Goal: Task Accomplishment & Management: Complete application form

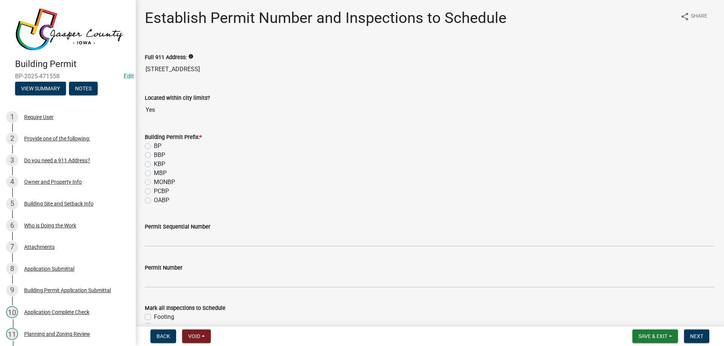
click at [154, 190] on label "PCBP" at bounding box center [161, 191] width 15 height 9
click at [154, 190] on input "PCBP" at bounding box center [156, 189] width 5 height 5
radio input "true"
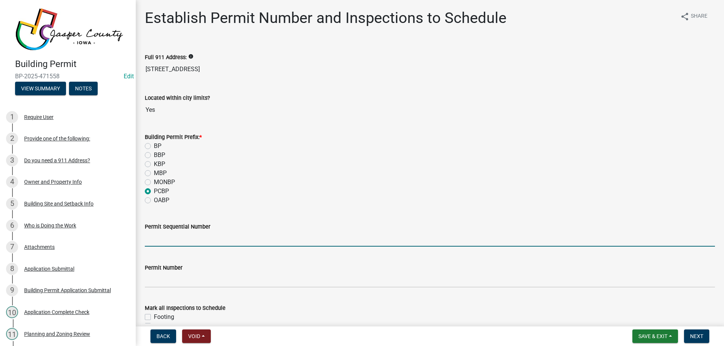
click at [182, 244] on input "Permit Sequential Number" at bounding box center [430, 238] width 570 height 15
type input "012"
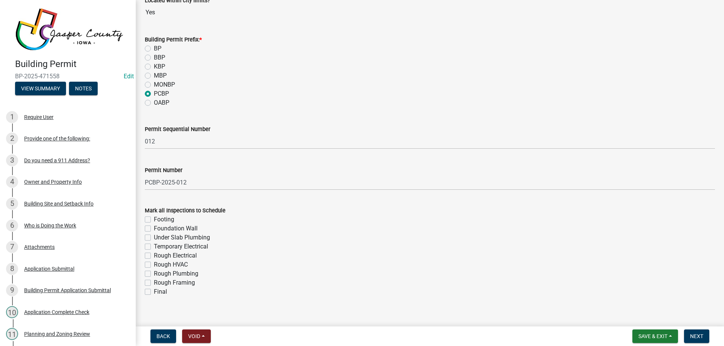
scroll to position [107, 0]
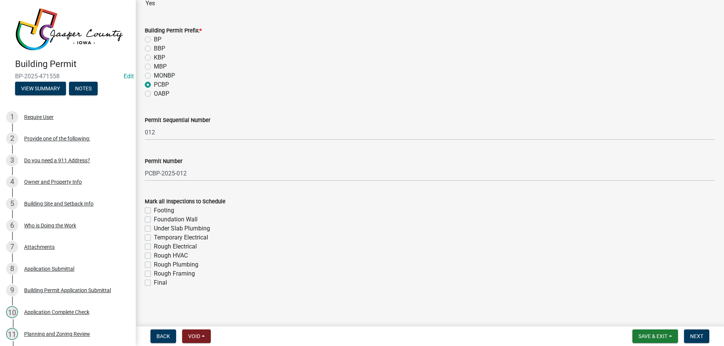
click at [154, 226] on label "Under Slab Plumbing" at bounding box center [182, 228] width 56 height 9
click at [154, 226] on input "Under Slab Plumbing" at bounding box center [156, 226] width 5 height 5
checkbox input "true"
checkbox input "false"
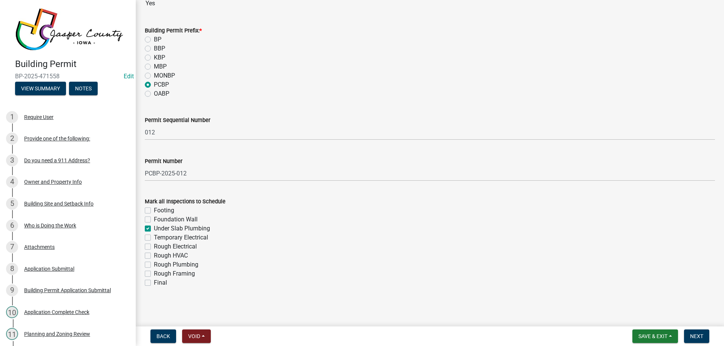
checkbox input "true"
checkbox input "false"
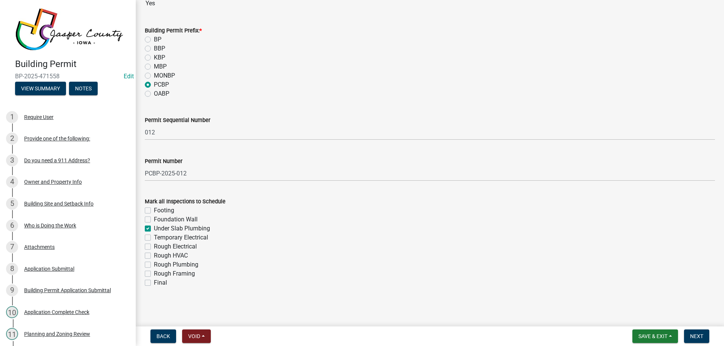
checkbox input "false"
click at [154, 245] on label "Rough Electrical" at bounding box center [175, 246] width 43 height 9
click at [154, 245] on input "Rough Electrical" at bounding box center [156, 244] width 5 height 5
checkbox input "true"
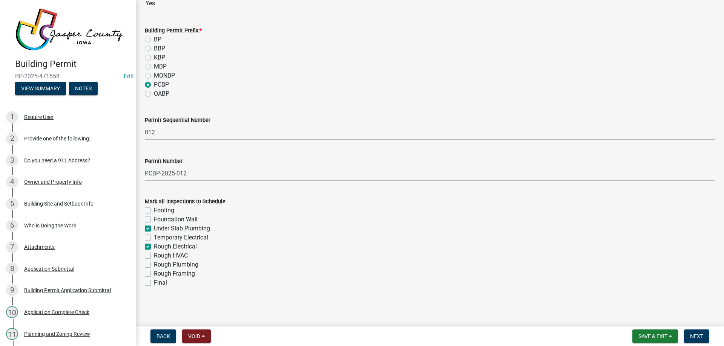
checkbox input "false"
checkbox input "true"
checkbox input "false"
checkbox input "true"
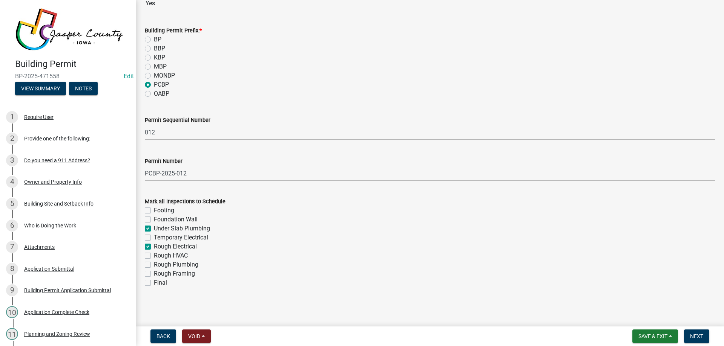
checkbox input "false"
click at [154, 257] on label "Rough HVAC" at bounding box center [171, 255] width 34 height 9
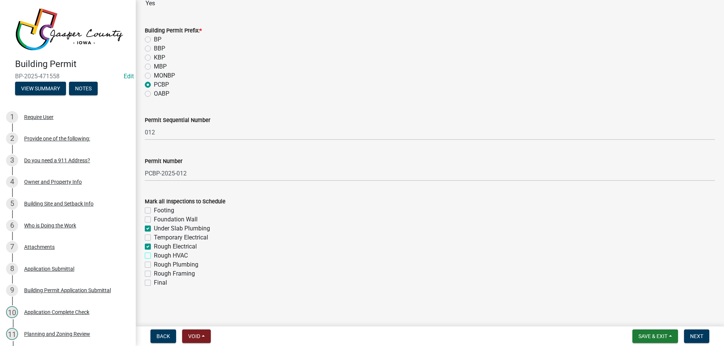
click at [154, 256] on input "Rough HVAC" at bounding box center [156, 253] width 5 height 5
checkbox input "true"
checkbox input "false"
checkbox input "true"
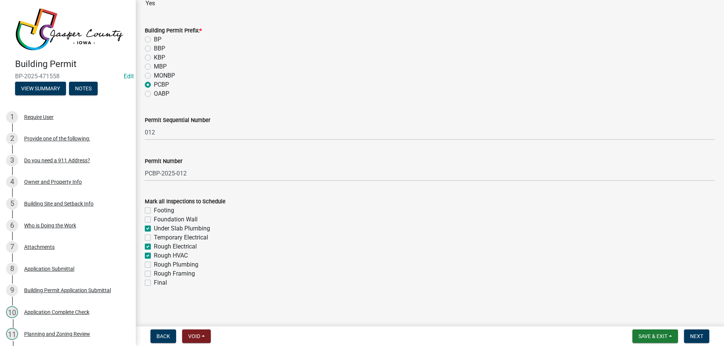
checkbox input "false"
checkbox input "true"
checkbox input "false"
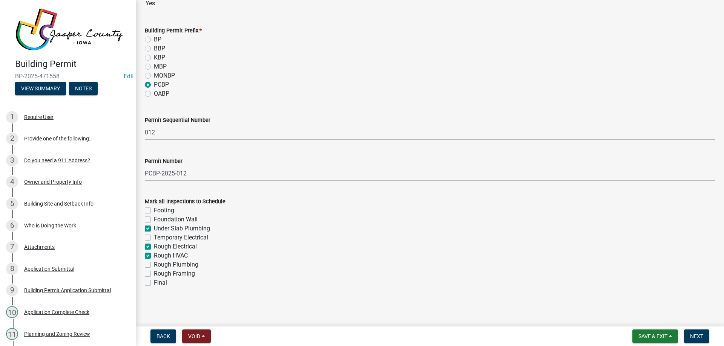
checkbox input "false"
click at [154, 267] on label "Rough Plumbing" at bounding box center [176, 265] width 44 height 9
click at [154, 265] on input "Rough Plumbing" at bounding box center [156, 263] width 5 height 5
checkbox input "true"
checkbox input "false"
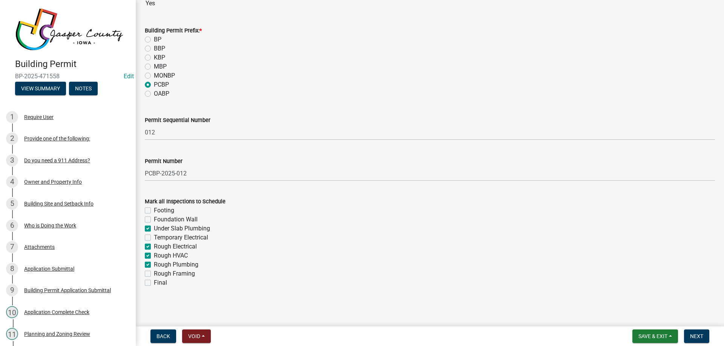
checkbox input "false"
checkbox input "true"
checkbox input "false"
checkbox input "true"
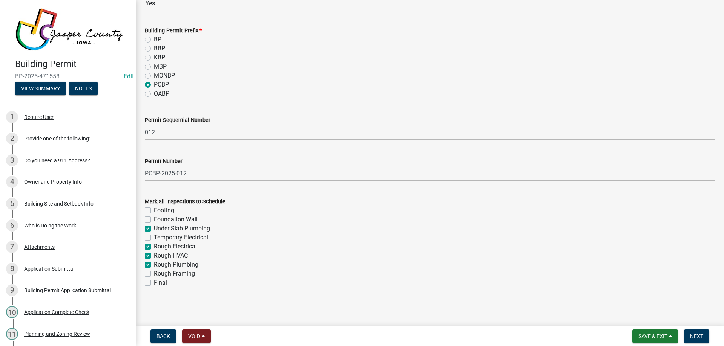
checkbox input "true"
checkbox input "false"
drag, startPoint x: 147, startPoint y: 271, endPoint x: 147, endPoint y: 281, distance: 9.4
click at [154, 273] on label "Rough Framing" at bounding box center [174, 274] width 41 height 9
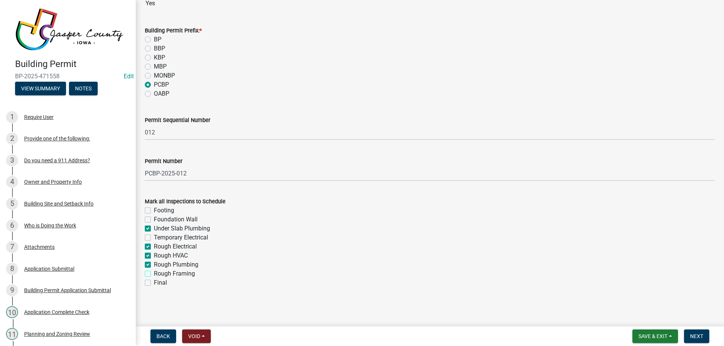
click at [154, 273] on input "Rough Framing" at bounding box center [156, 272] width 5 height 5
checkbox input "true"
checkbox input "false"
checkbox input "true"
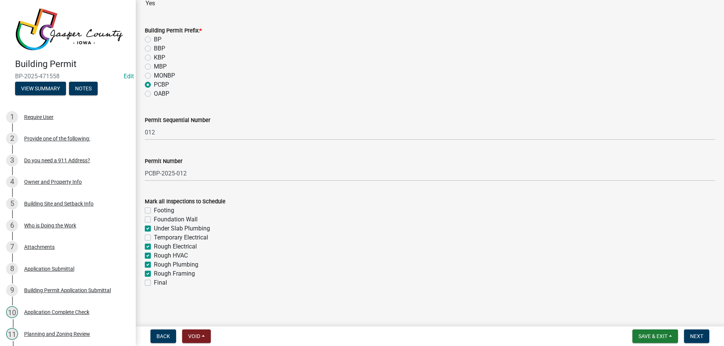
checkbox input "false"
checkbox input "true"
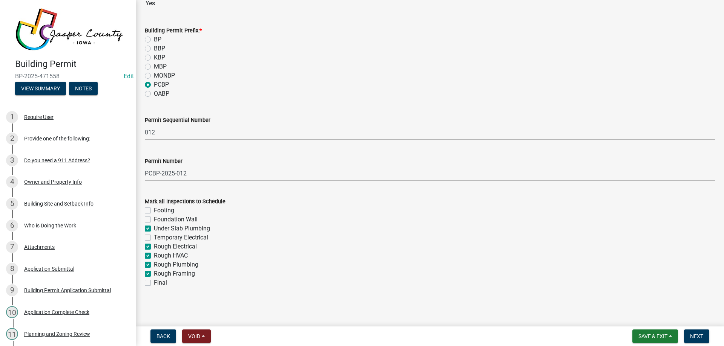
click at [154, 282] on label "Final" at bounding box center [160, 283] width 13 height 9
click at [154, 282] on input "Final" at bounding box center [156, 281] width 5 height 5
checkbox input "true"
checkbox input "false"
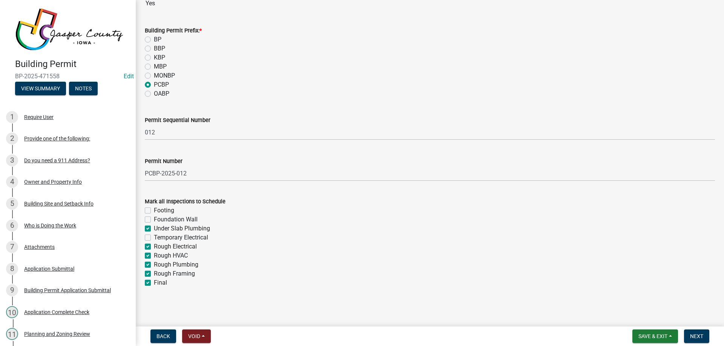
checkbox input "true"
checkbox input "false"
checkbox input "true"
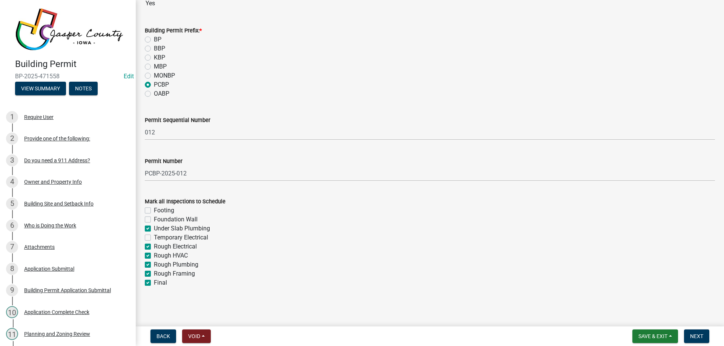
checkbox input "true"
click at [702, 335] on span "Next" at bounding box center [696, 337] width 13 height 6
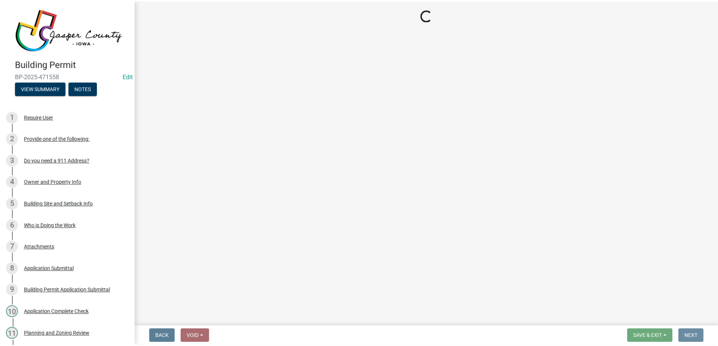
scroll to position [0, 0]
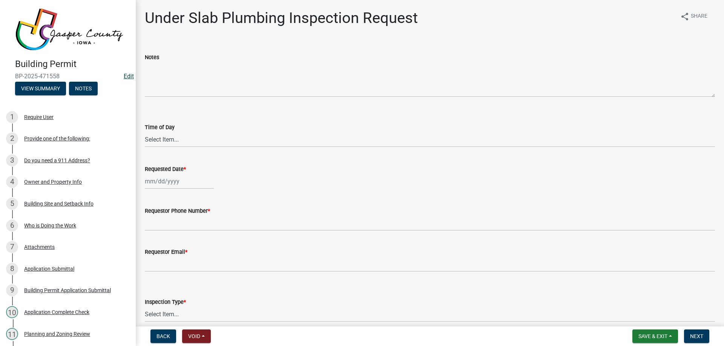
click at [126, 73] on link "Edit" at bounding box center [129, 76] width 10 height 7
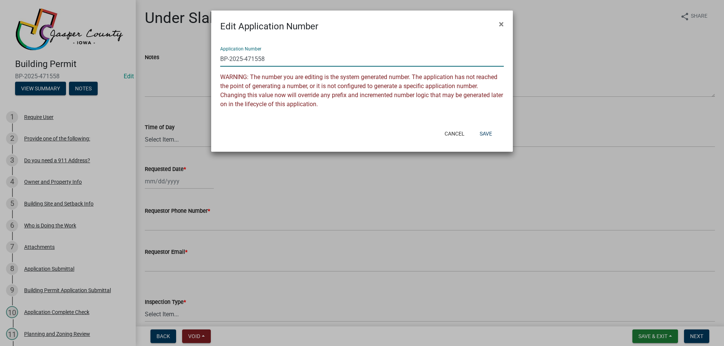
click at [221, 59] on input "BP-2025-471558" at bounding box center [362, 58] width 284 height 15
drag, startPoint x: 255, startPoint y: 61, endPoint x: 519, endPoint y: 23, distance: 266.6
click at [433, 42] on div "Application Number PCBP-2025-471558" at bounding box center [362, 54] width 284 height 26
type input "PCBP-2025-012"
click at [487, 133] on button "Save" at bounding box center [486, 134] width 25 height 14
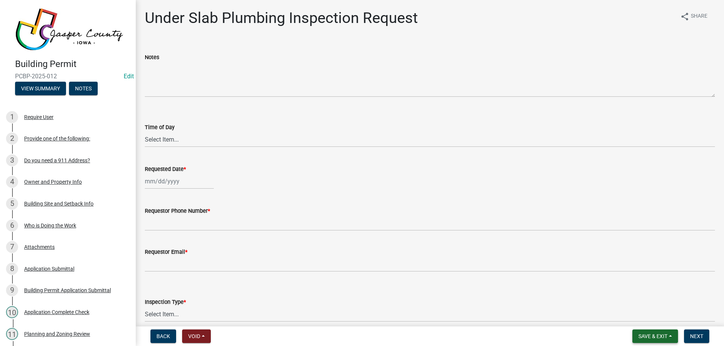
click at [660, 337] on span "Save & Exit" at bounding box center [652, 337] width 29 height 6
click at [665, 316] on button "Save & Exit" at bounding box center [648, 317] width 60 height 18
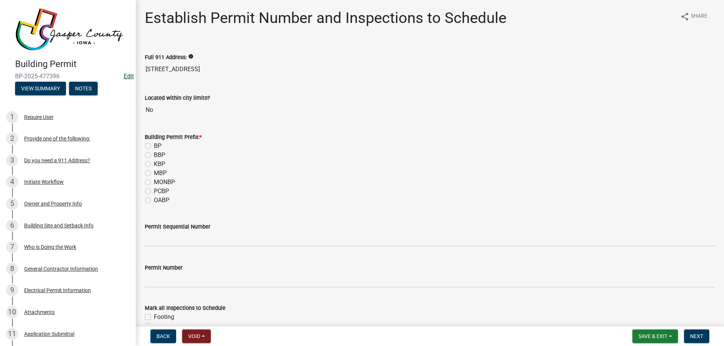
click at [124, 74] on link "Edit" at bounding box center [129, 76] width 10 height 7
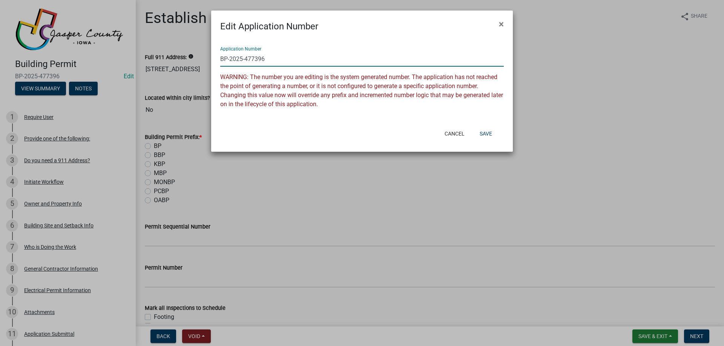
drag, startPoint x: 245, startPoint y: 60, endPoint x: 362, endPoint y: 52, distance: 117.2
click at [314, 52] on input "BP-2025-477396" at bounding box center [362, 58] width 284 height 15
type input "BP-2025-126"
click at [485, 133] on button "Save" at bounding box center [486, 134] width 25 height 14
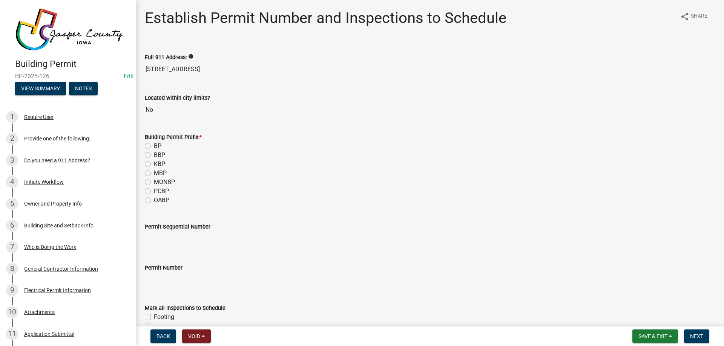
drag, startPoint x: 146, startPoint y: 144, endPoint x: 147, endPoint y: 153, distance: 8.7
click at [154, 144] on label "BP" at bounding box center [158, 146] width 8 height 9
click at [154, 144] on input "BP" at bounding box center [156, 144] width 5 height 5
radio input "true"
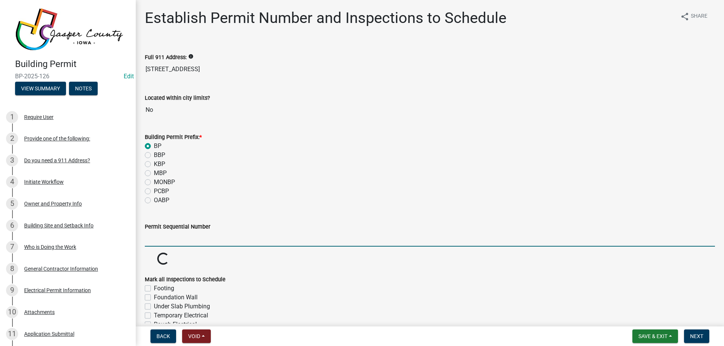
click at [159, 241] on input "Permit Sequential Number" at bounding box center [430, 238] width 570 height 15
type input "126"
click at [177, 260] on wm-data-entity-input "Permit Number" at bounding box center [430, 274] width 570 height 42
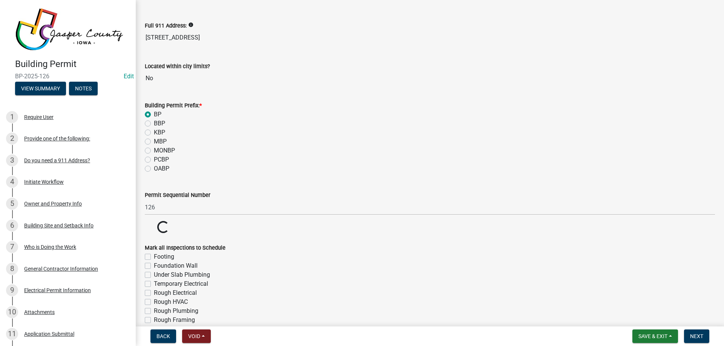
scroll to position [75, 0]
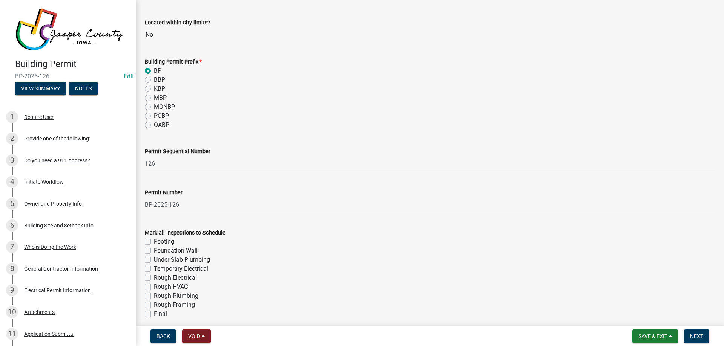
click at [149, 213] on wm-data-entity-input "Permit Number BP-2025-126" at bounding box center [430, 199] width 570 height 42
click at [154, 239] on label "Footing" at bounding box center [164, 242] width 20 height 9
click at [154, 239] on input "Footing" at bounding box center [156, 240] width 5 height 5
checkbox input "true"
checkbox input "false"
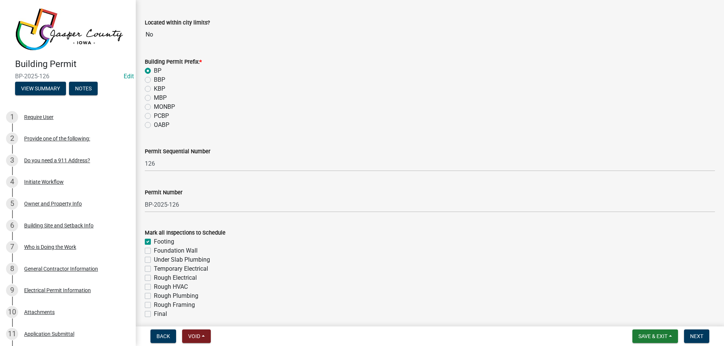
checkbox input "false"
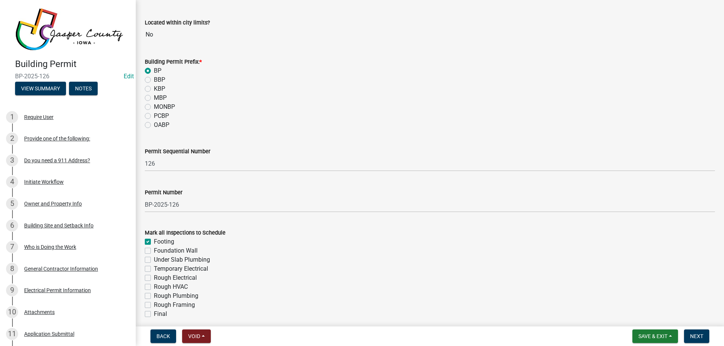
checkbox input "false"
click at [154, 278] on label "Rough Electrical" at bounding box center [175, 278] width 43 height 9
click at [154, 278] on input "Rough Electrical" at bounding box center [156, 276] width 5 height 5
checkbox input "true"
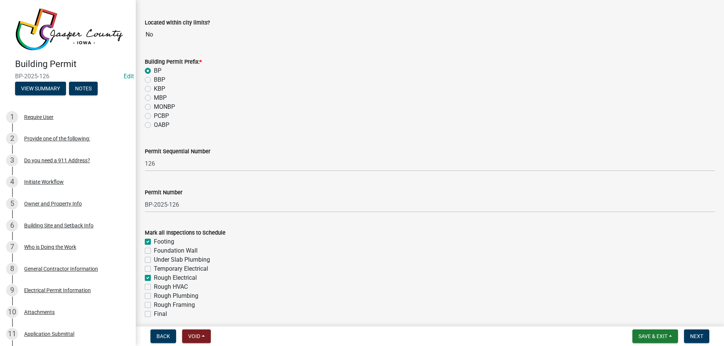
checkbox input "true"
checkbox input "false"
checkbox input "true"
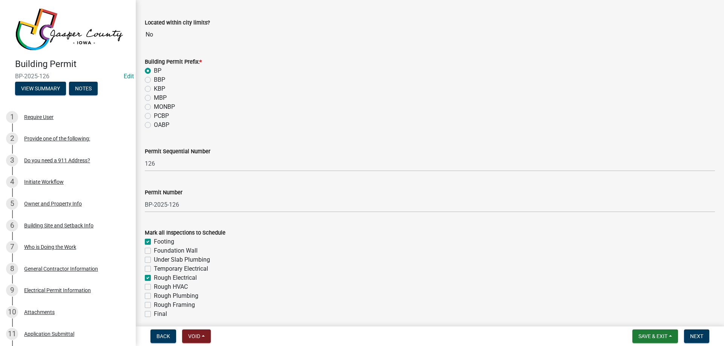
checkbox input "false"
click at [154, 304] on label "Rough Framing" at bounding box center [174, 305] width 41 height 9
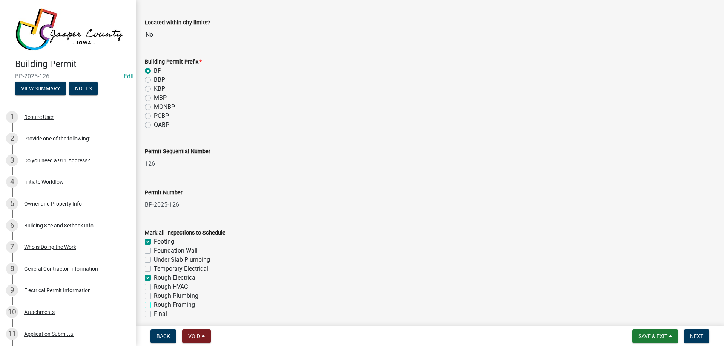
click at [154, 304] on input "Rough Framing" at bounding box center [156, 303] width 5 height 5
checkbox input "true"
checkbox input "false"
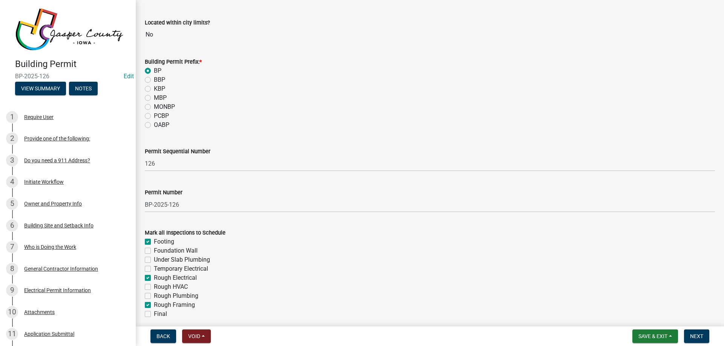
checkbox input "false"
checkbox input "true"
checkbox input "false"
checkbox input "true"
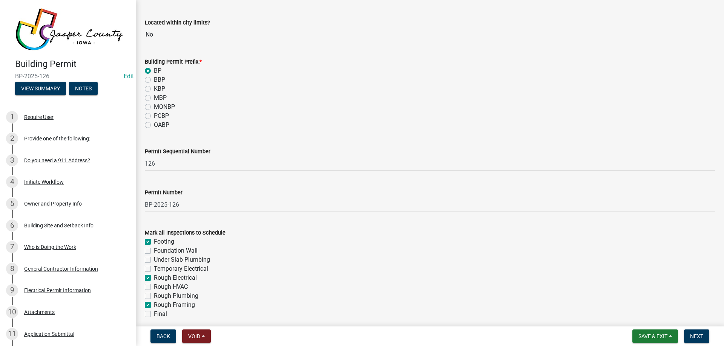
checkbox input "false"
click at [146, 282] on div "Rough Electrical" at bounding box center [430, 278] width 570 height 9
click at [154, 277] on label "Rough Electrical" at bounding box center [175, 278] width 43 height 9
click at [154, 277] on input "Rough Electrical" at bounding box center [156, 276] width 5 height 5
checkbox input "false"
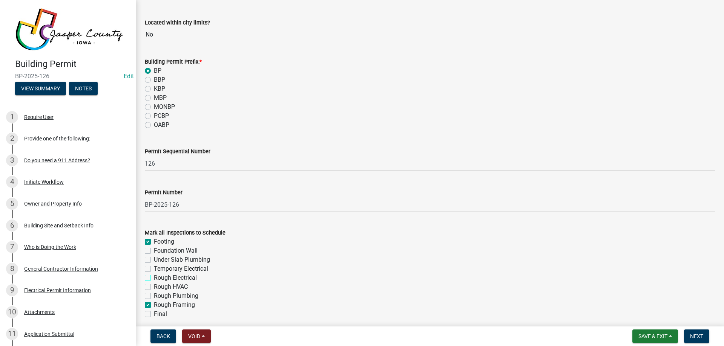
checkbox input "true"
checkbox input "false"
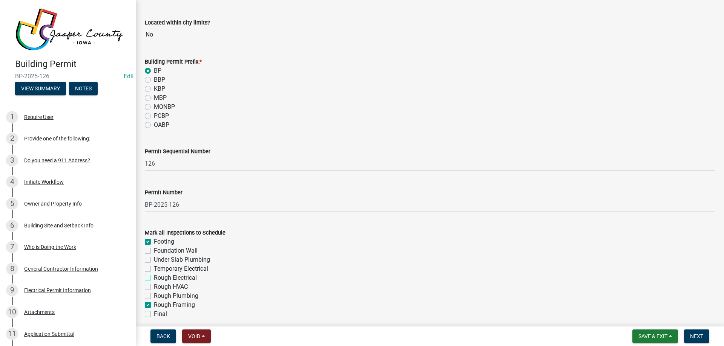
checkbox input "false"
checkbox input "true"
click at [154, 313] on label "Final" at bounding box center [160, 314] width 13 height 9
click at [154, 313] on input "Final" at bounding box center [156, 312] width 5 height 5
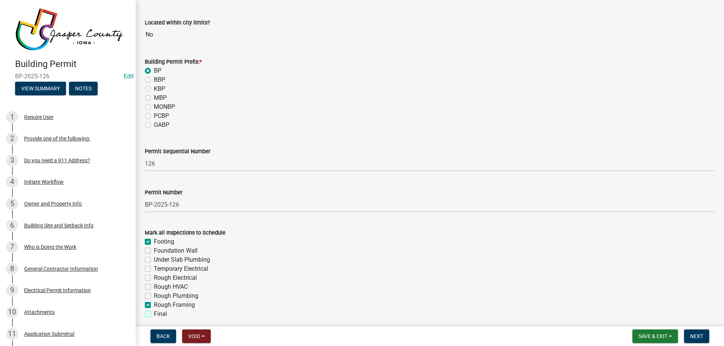
checkbox input "true"
checkbox input "false"
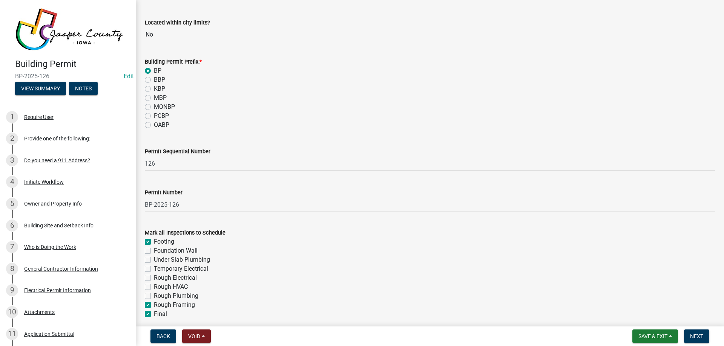
checkbox input "false"
checkbox input "true"
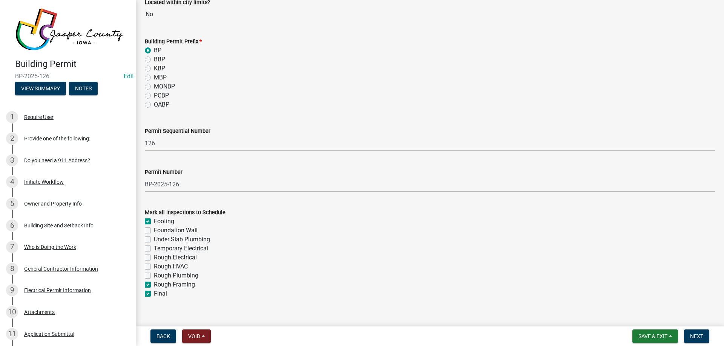
scroll to position [107, 0]
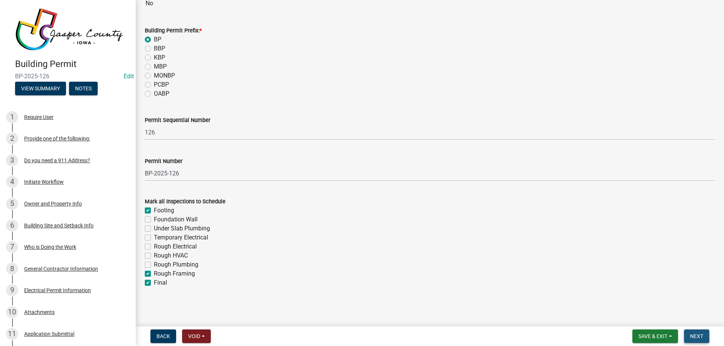
click at [690, 337] on button "Next" at bounding box center [696, 337] width 25 height 14
